Goal: Subscribe to service/newsletter

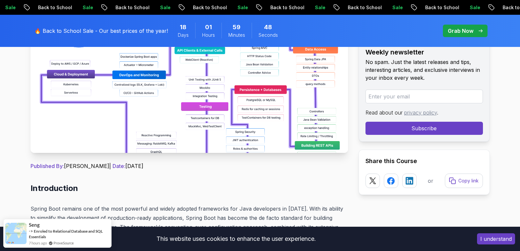
scroll to position [164, 0]
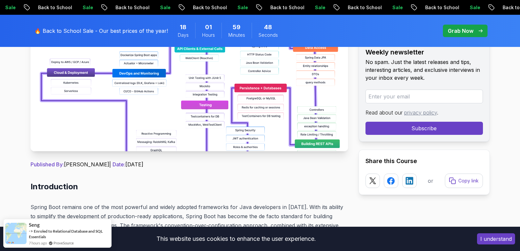
click at [279, 90] on img at bounding box center [188, 78] width 317 height 148
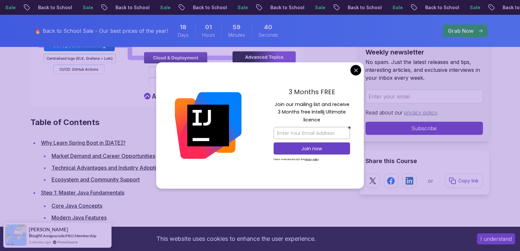
scroll to position [853, 0]
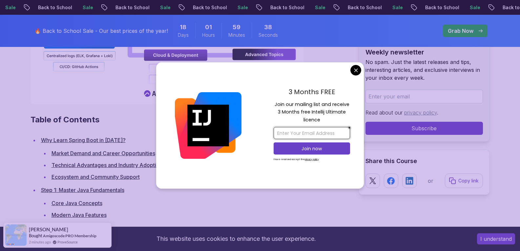
click at [334, 132] on input "email" at bounding box center [311, 133] width 76 height 12
type input "halimadaoudi73@gmail.com"
click at [333, 149] on p "Join now" at bounding box center [312, 148] width 62 height 7
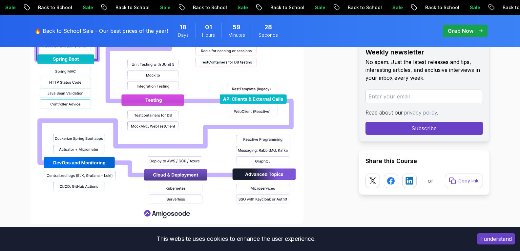
scroll to position [689, 0]
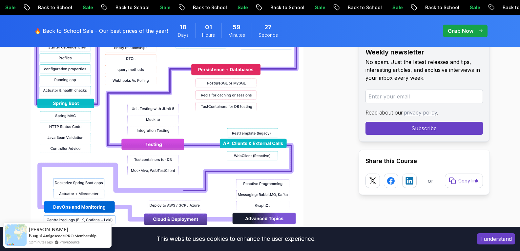
click at [237, 131] on img at bounding box center [166, 58] width 273 height 420
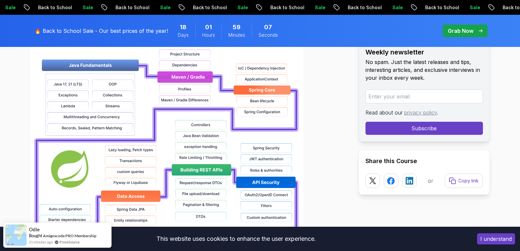
scroll to position [492, 0]
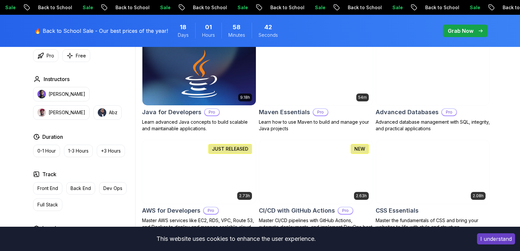
scroll to position [426, 0]
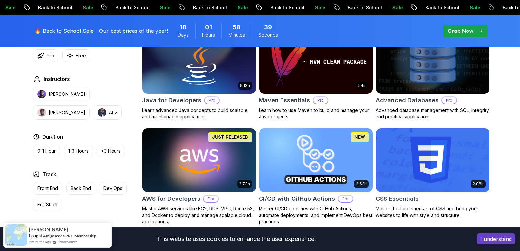
click at [219, 158] on img at bounding box center [198, 160] width 119 height 67
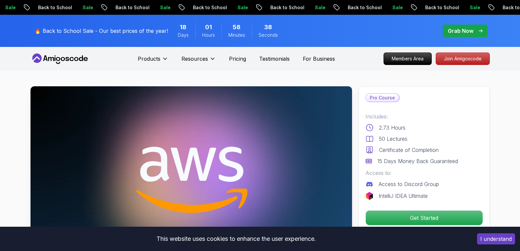
scroll to position [131, 0]
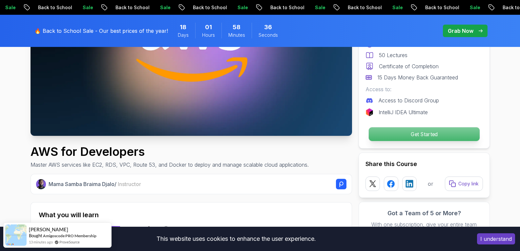
click at [432, 131] on p "Get Started" at bounding box center [423, 134] width 111 height 14
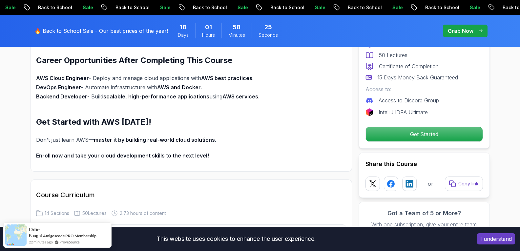
scroll to position [563, 0]
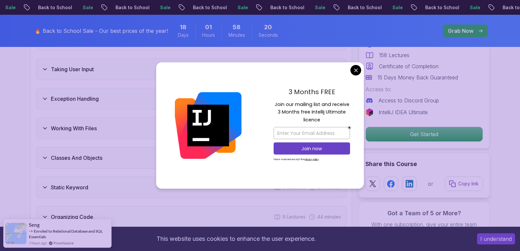
scroll to position [1410, 0]
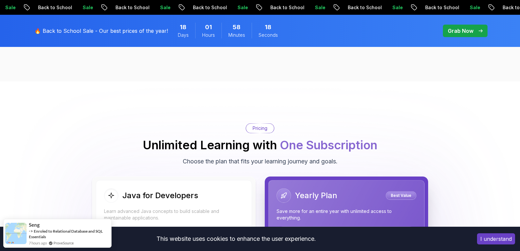
scroll to position [1607, 0]
